Goal: Task Accomplishment & Management: Manage account settings

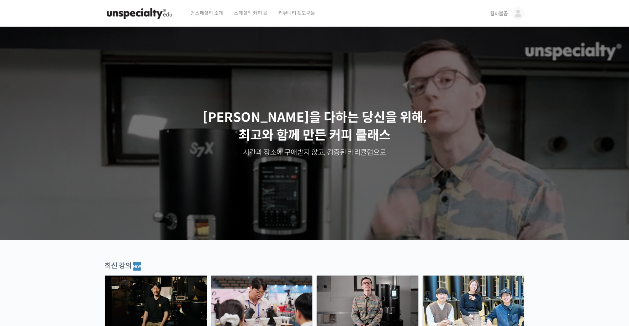
click at [506, 18] on link "월하불곰" at bounding box center [507, 13] width 34 height 27
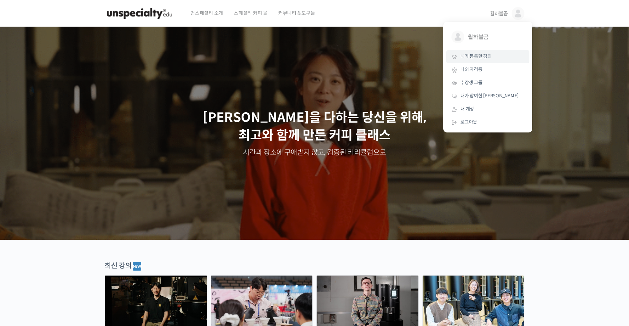
click at [499, 61] on link "내가 등록한 강의" at bounding box center [487, 56] width 83 height 13
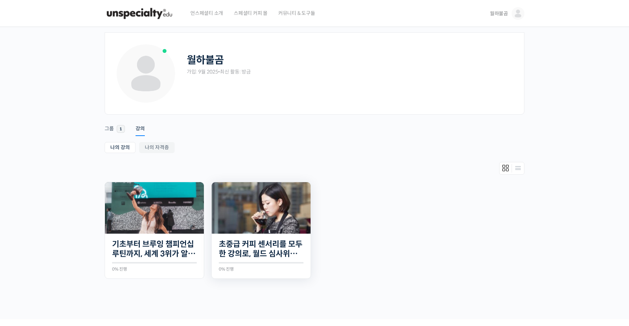
click at [272, 206] on img at bounding box center [261, 208] width 99 height 52
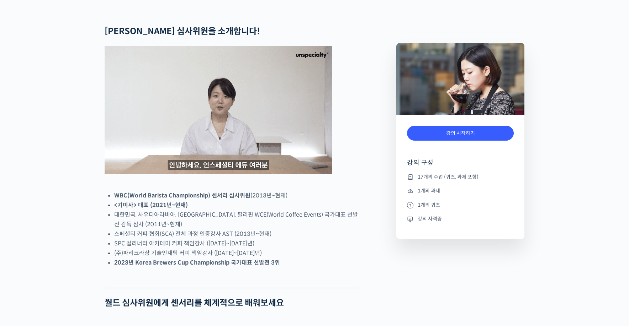
scroll to position [570, 0]
